Goal: Information Seeking & Learning: Understand process/instructions

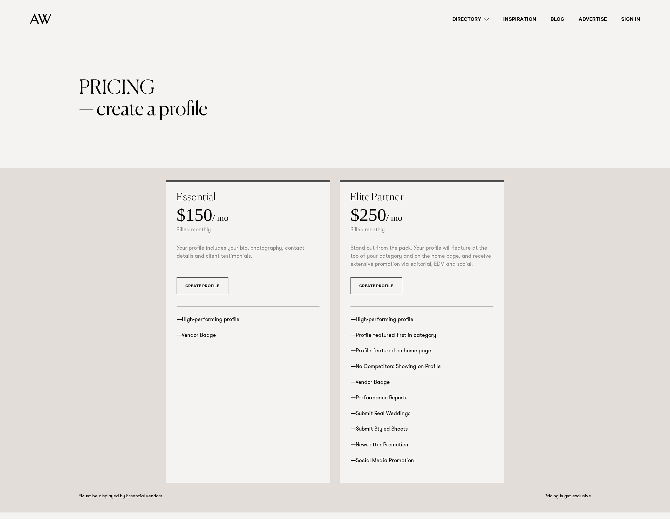
scroll to position [448, 0]
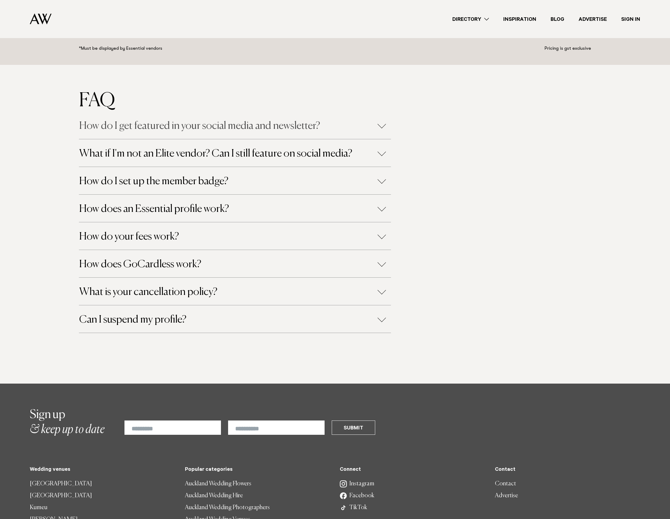
scroll to position [448, 0]
click at [211, 121] on h4 "How do I get featured in your social media and newsletter?" at bounding box center [234, 126] width 311 height 10
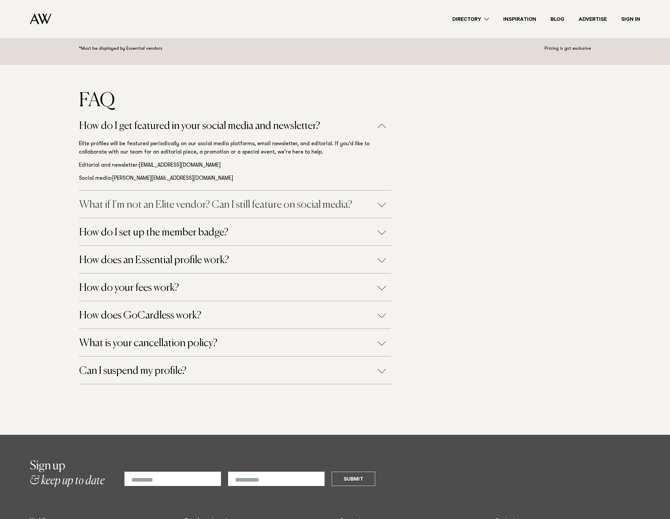
click at [214, 207] on h4 "What if I'm not an Elite vendor? Can I still feature on social media?" at bounding box center [234, 205] width 311 height 10
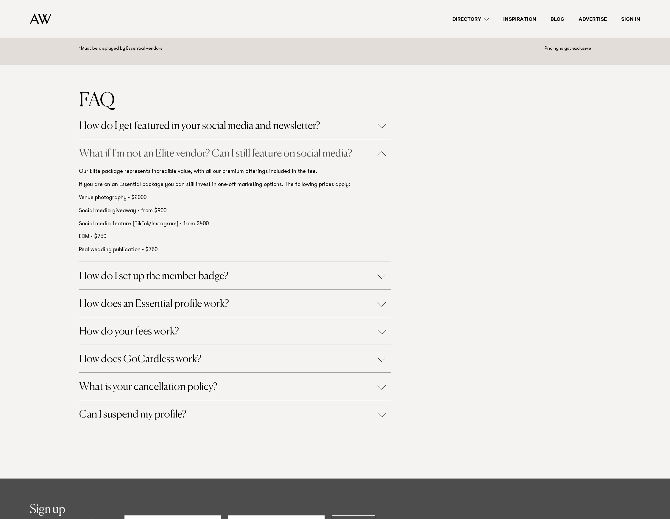
click at [286, 149] on h4 "What if I'm not an Elite vendor? Can I still feature on social media?" at bounding box center [234, 154] width 311 height 10
